Goal: Ask a question

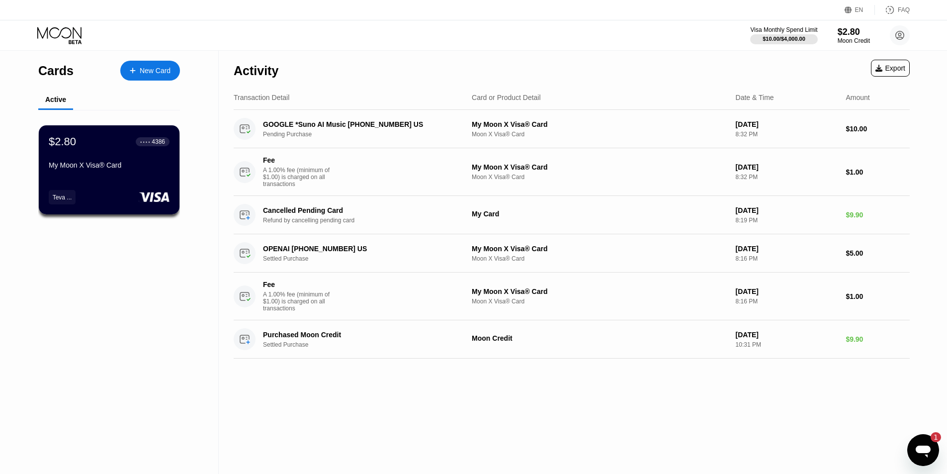
click at [928, 446] on icon "Open messaging window, 1 unread message" at bounding box center [922, 451] width 15 height 12
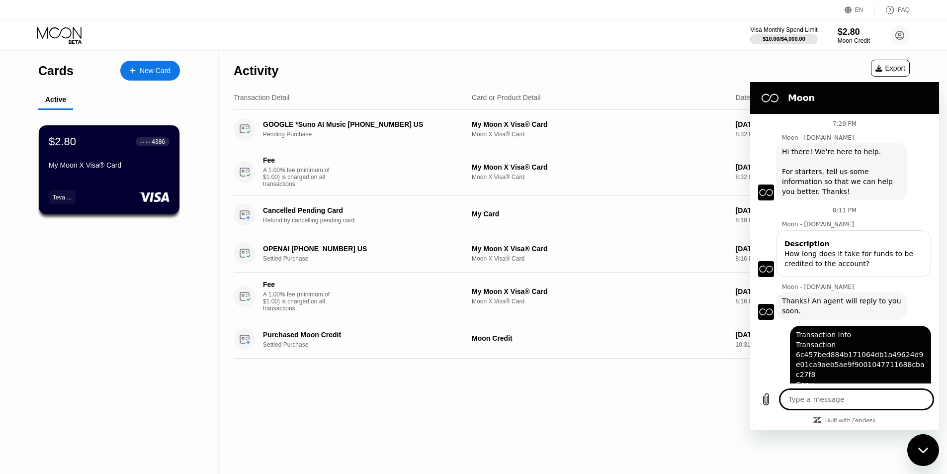
scroll to position [608, 0]
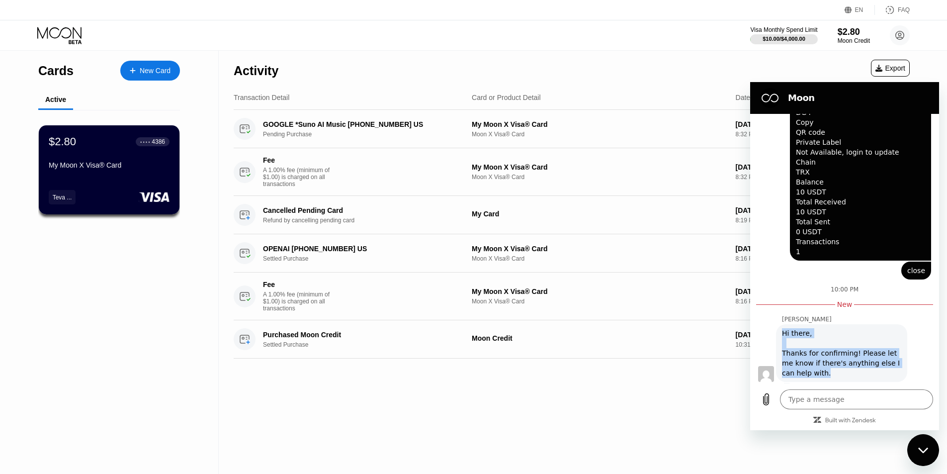
drag, startPoint x: 823, startPoint y: 366, endPoint x: 783, endPoint y: 325, distance: 56.9
click at [783, 328] on div "Hi there, Thanks for confirming! Please let me know if there's anything else I …" at bounding box center [841, 353] width 119 height 50
click at [624, 406] on div "Activity Export Transaction Detail Card or Product Detail Date & Time Amount GO…" at bounding box center [572, 262] width 706 height 423
click at [608, 406] on div "Activity Export Transaction Detail Card or Product Detail Date & Time Amount GO…" at bounding box center [572, 262] width 706 height 423
click at [923, 452] on icon "Close messaging window" at bounding box center [922, 449] width 10 height 5
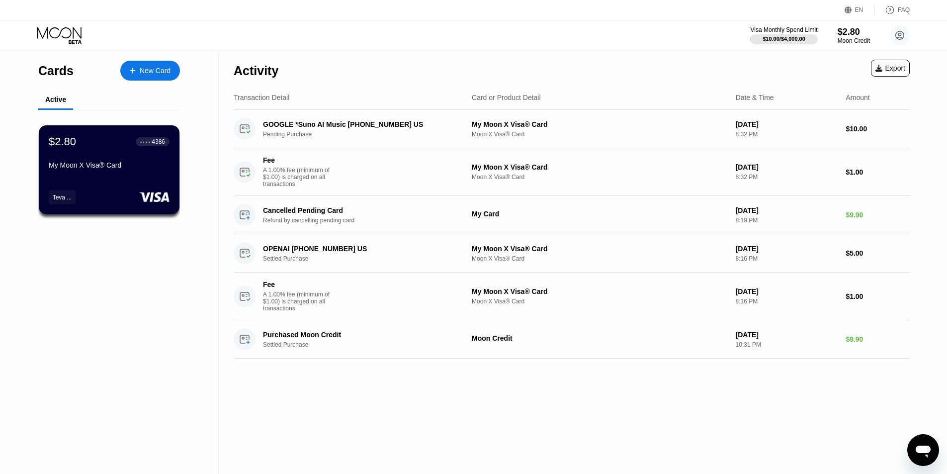
click at [539, 426] on div "Activity Export Transaction Detail Card or Product Detail Date & Time Amount GO…" at bounding box center [572, 262] width 706 height 423
type textarea "x"
